Goal: Find specific page/section: Find specific page/section

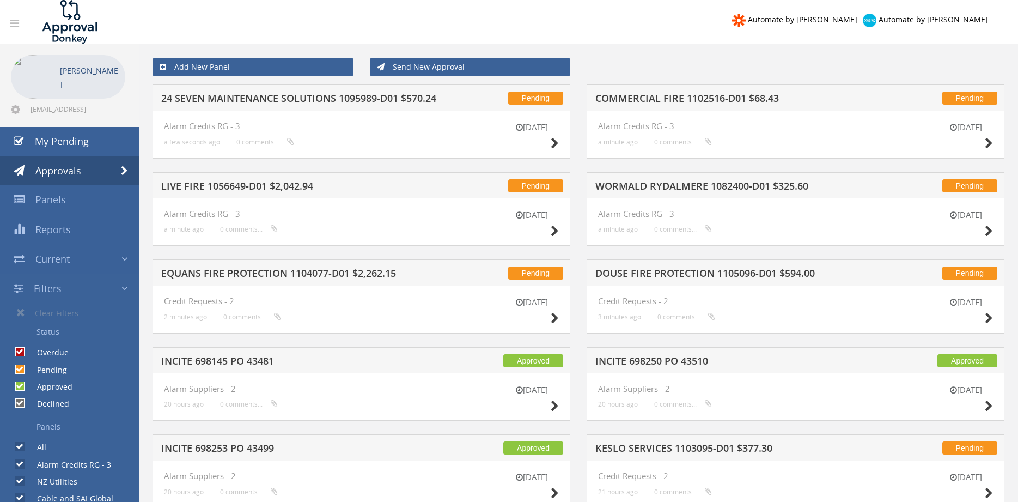
scroll to position [37, 0]
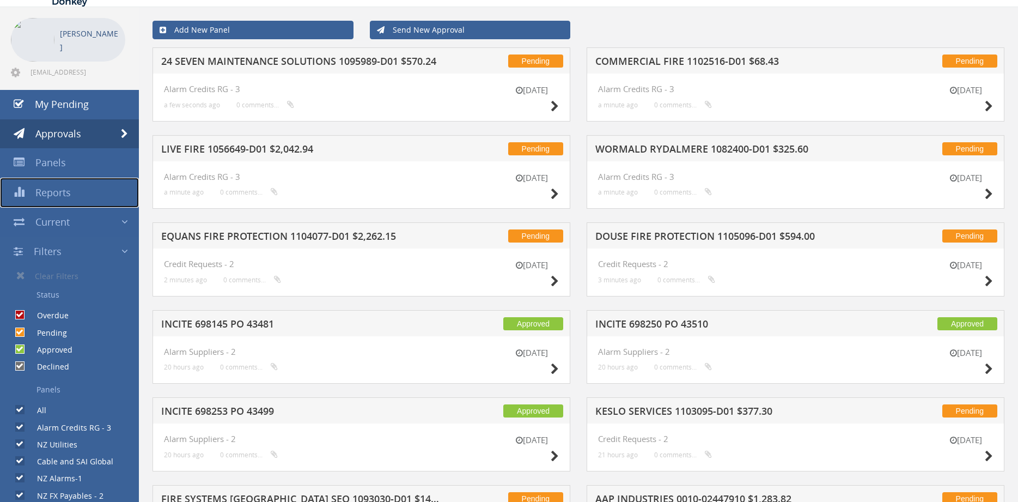
click at [86, 191] on link "Reports" at bounding box center [69, 193] width 139 height 30
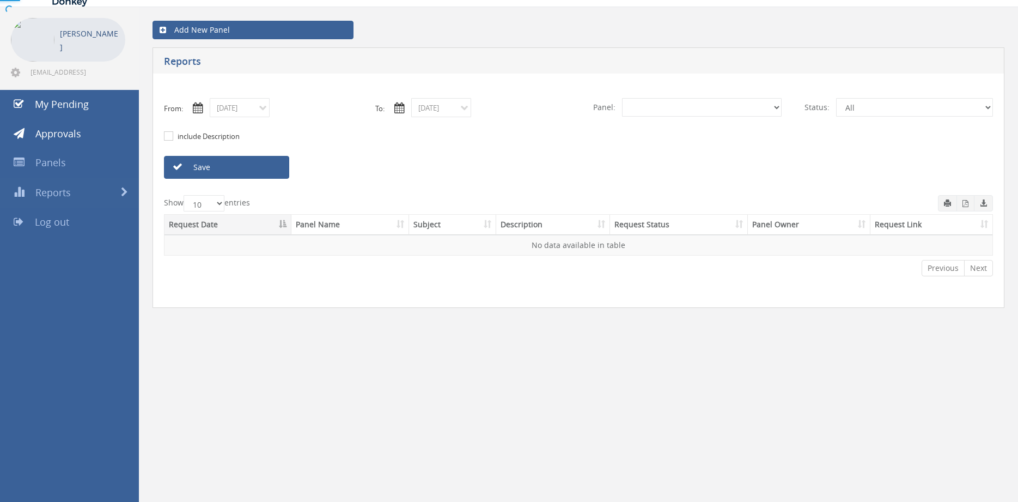
select select "number:0"
click at [260, 112] on input "[DATE]" at bounding box center [240, 107] width 60 height 19
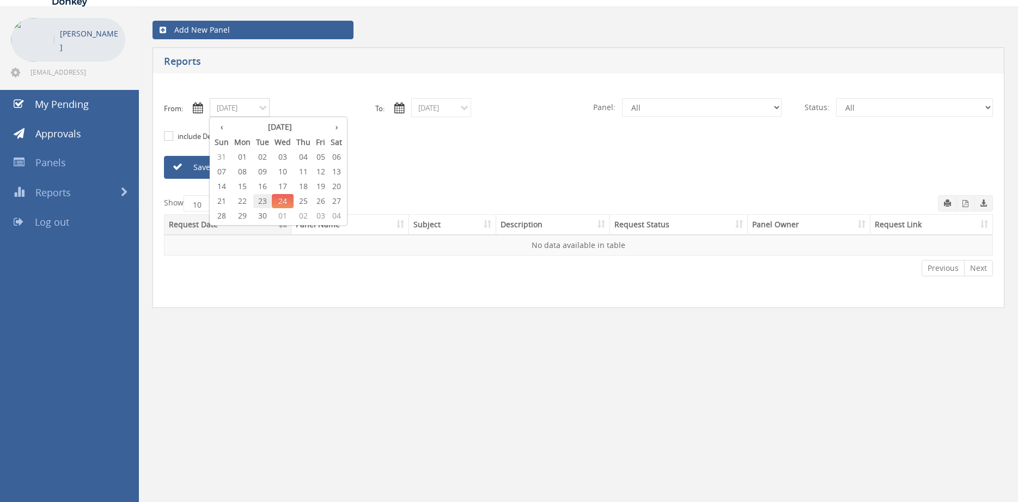
click at [265, 200] on span "23" at bounding box center [262, 201] width 19 height 14
type input "[DATE]"
click at [437, 111] on input "[DATE]" at bounding box center [441, 107] width 60 height 19
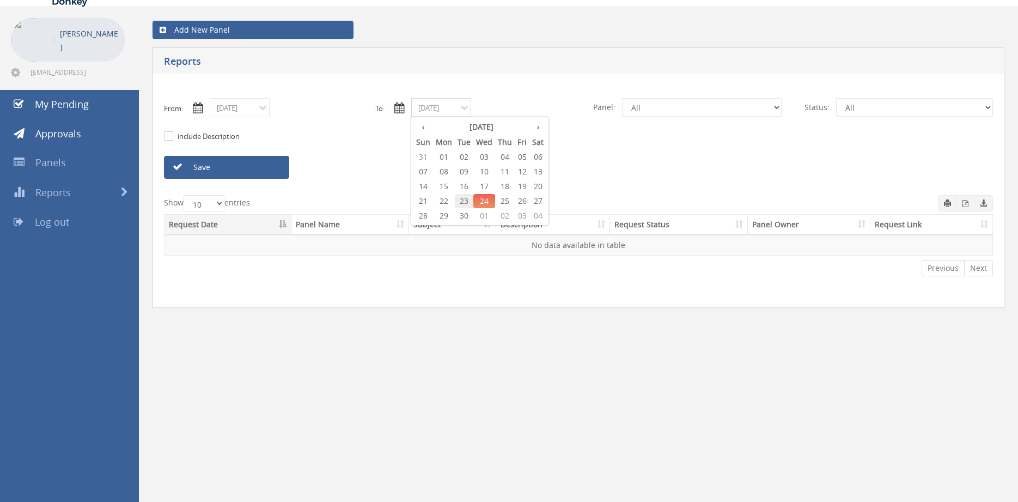
click at [466, 200] on span "23" at bounding box center [464, 201] width 19 height 14
type input "[DATE]"
click at [622, 98] on select "All Alarm Credits RG - 3 NZ Utilities Cable and SAI Global NZ Alarms-1 NZ FX Pa…" at bounding box center [702, 107] width 160 height 19
click option "NZ Utilities" at bounding box center [0, 0] width 0 height 0
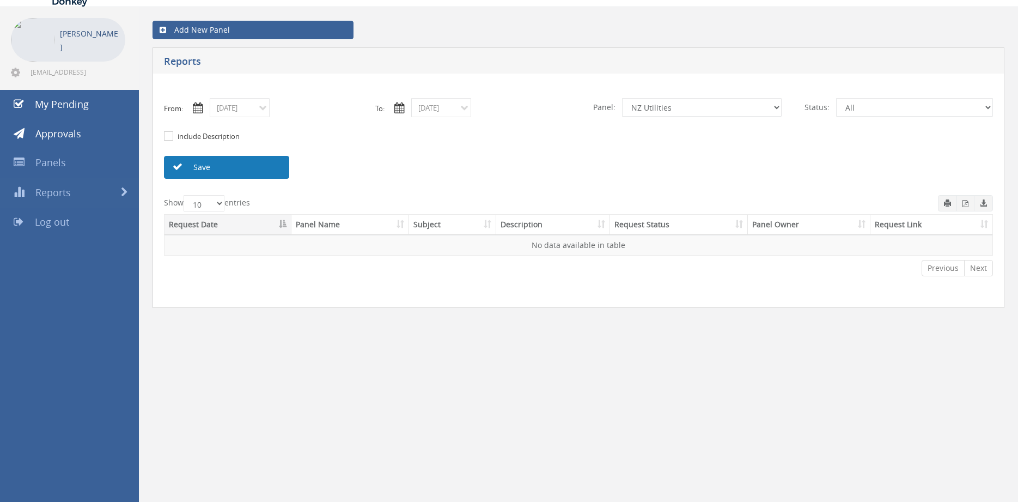
click at [260, 168] on link "Save" at bounding box center [226, 167] width 125 height 23
click at [622, 98] on select "All Alarm Credits RG - 3 NZ Utilities Cable and SAI Global NZ Alarms-1 NZ FX Pa…" at bounding box center [702, 107] width 160 height 19
select select "number:9744"
click option "Flamestop Utilities" at bounding box center [0, 0] width 0 height 0
click at [274, 175] on link "Save" at bounding box center [226, 167] width 125 height 23
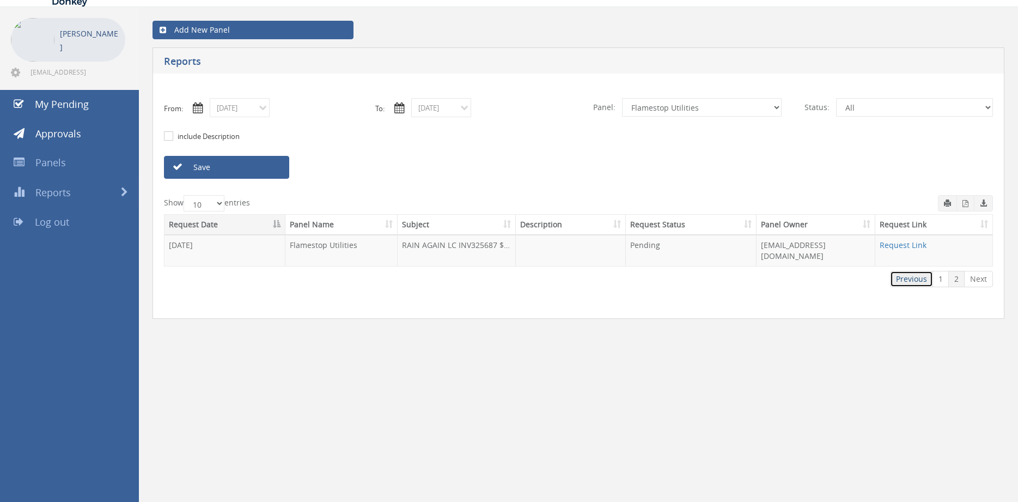
click at [892, 272] on link "Previous" at bounding box center [911, 279] width 43 height 16
